Goal: Browse casually

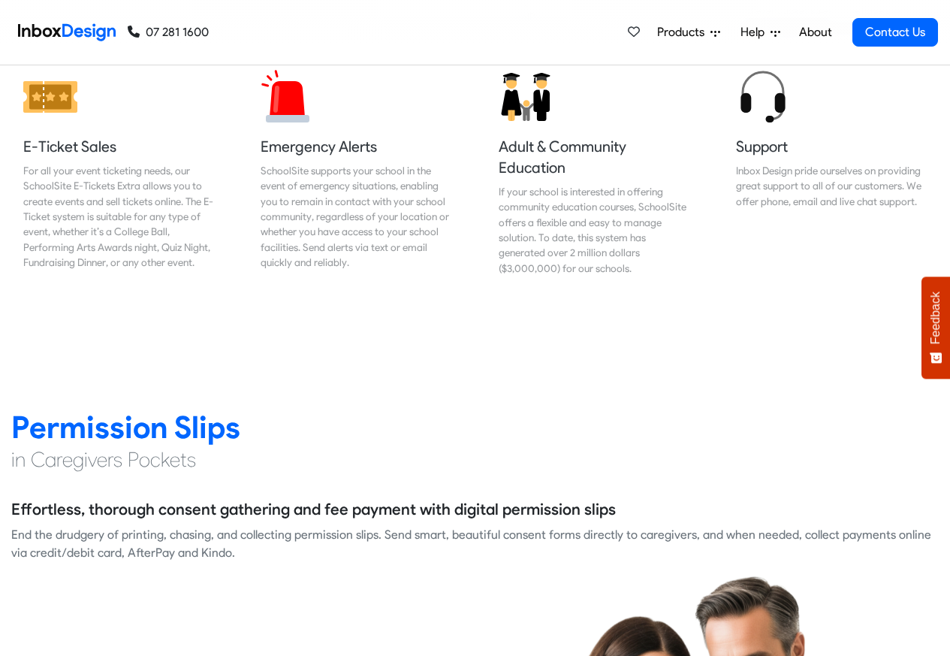
scroll to position [1803, 0]
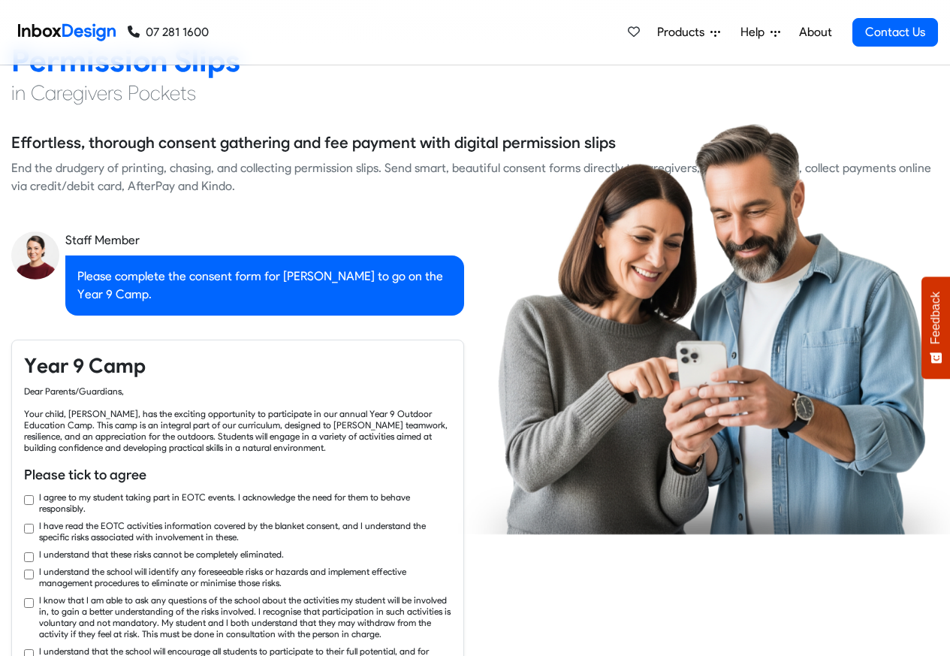
checkbox input "true"
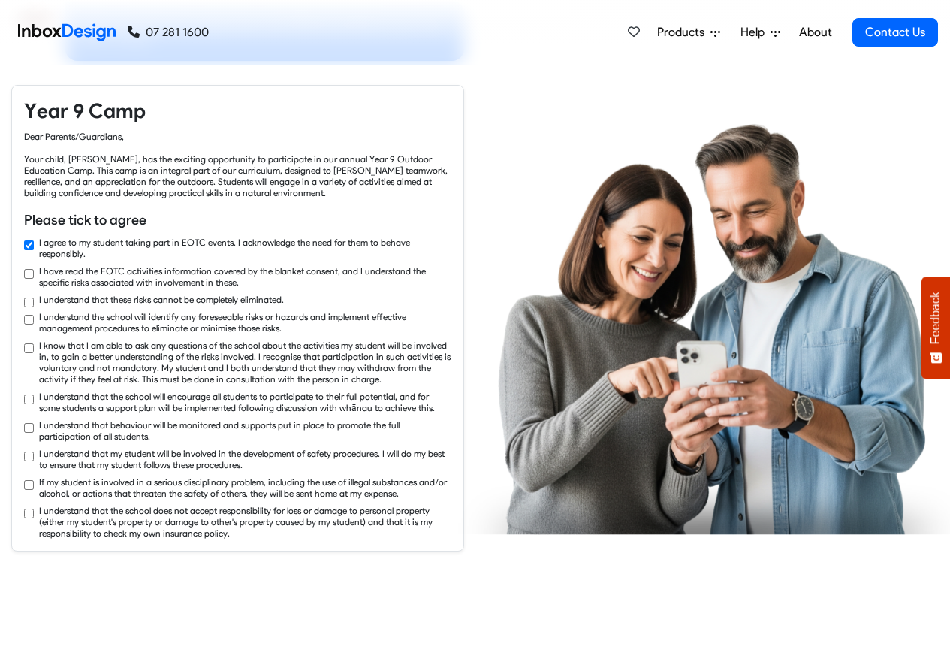
checkbox input "true"
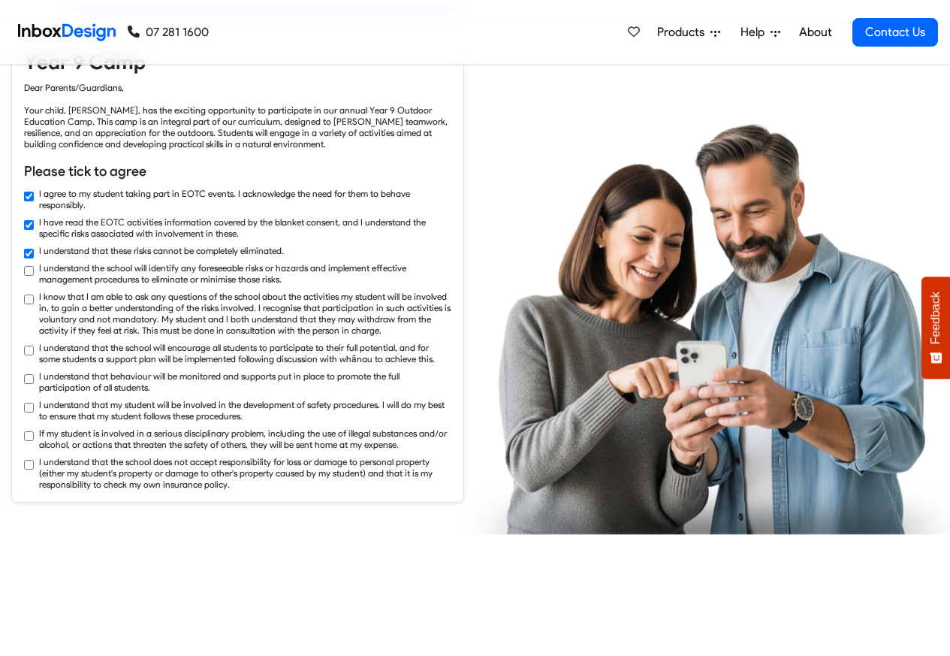
checkbox input "true"
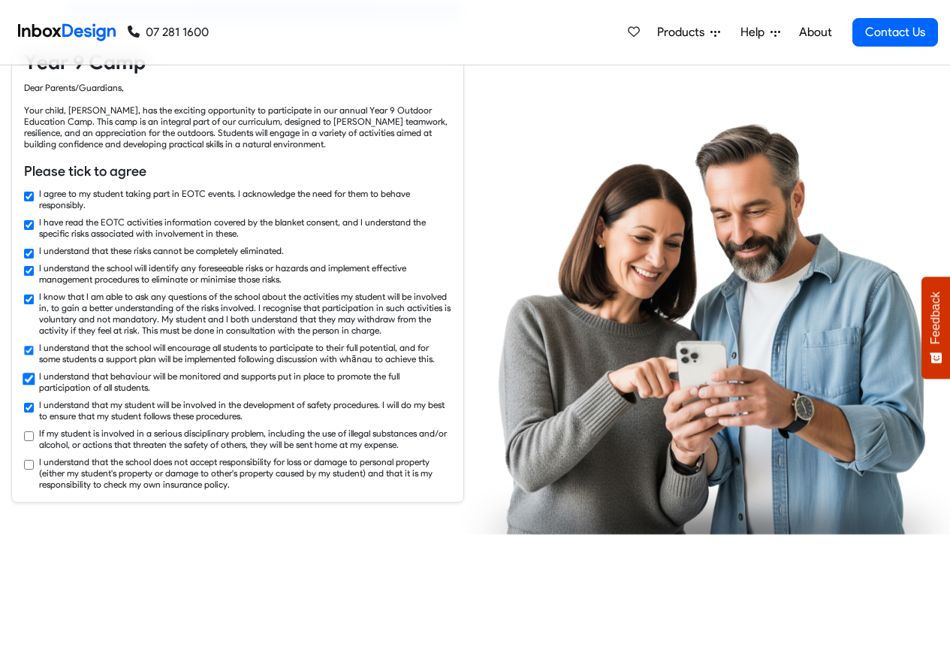
checkbox input "true"
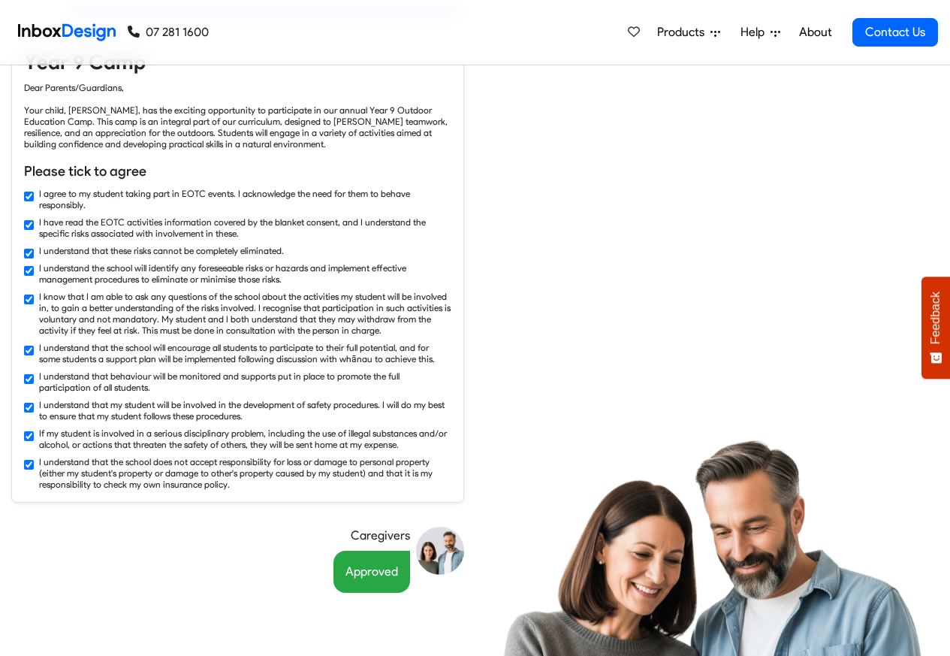
scroll to position [8968, 0]
